Goal: Information Seeking & Learning: Learn about a topic

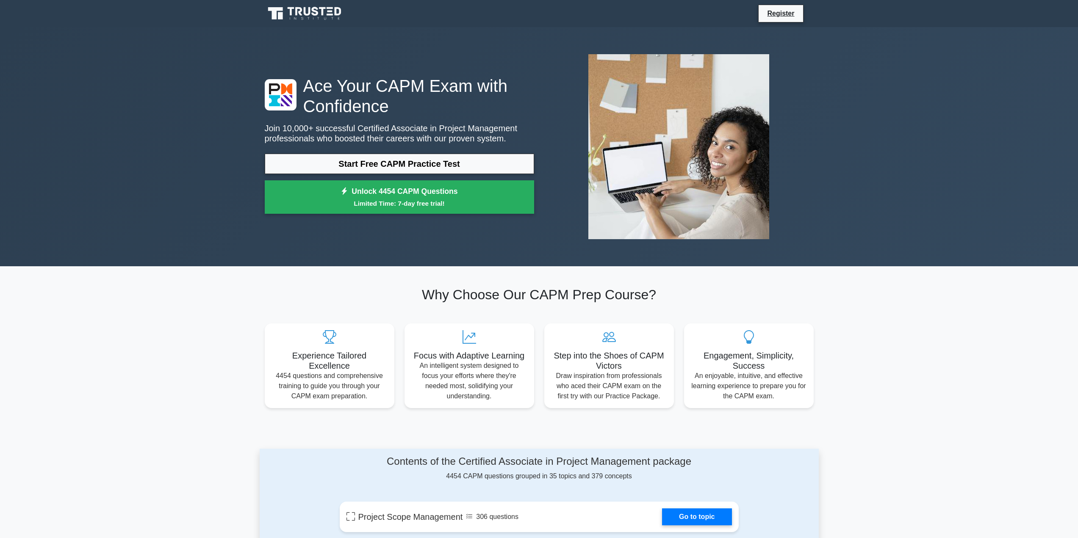
click at [309, 13] on icon at bounding box center [307, 11] width 7 height 8
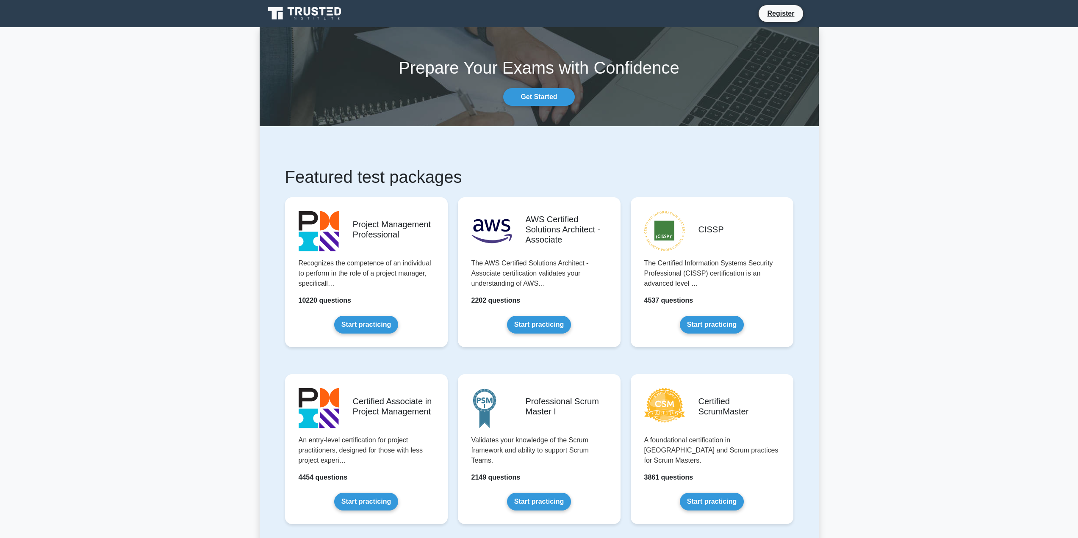
click at [288, 14] on icon at bounding box center [305, 14] width 81 height 16
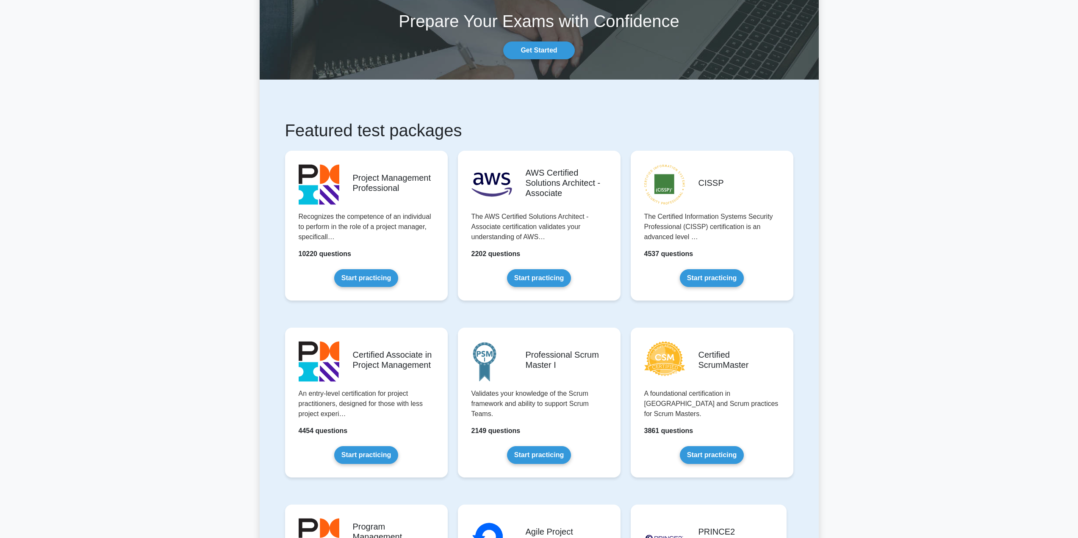
scroll to position [42, 0]
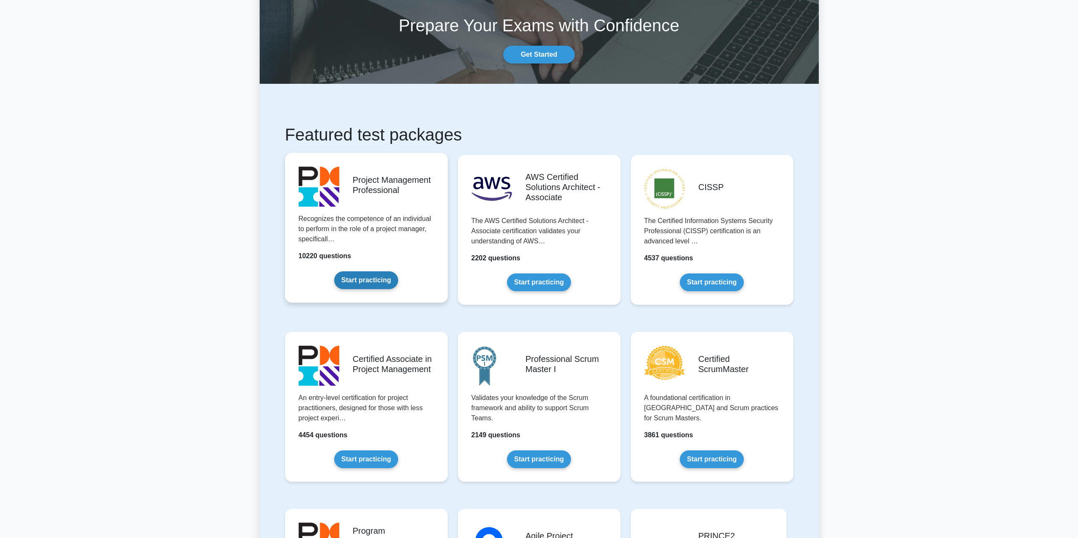
click at [369, 281] on link "Start practicing" at bounding box center [366, 281] width 64 height 18
